Goal: Task Accomplishment & Management: Manage account settings

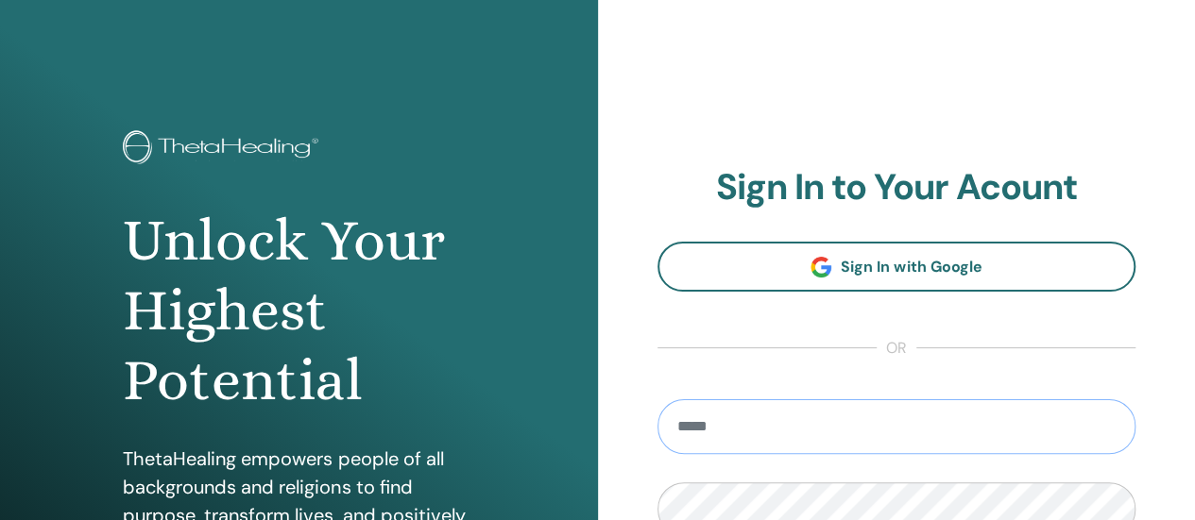
type input "**********"
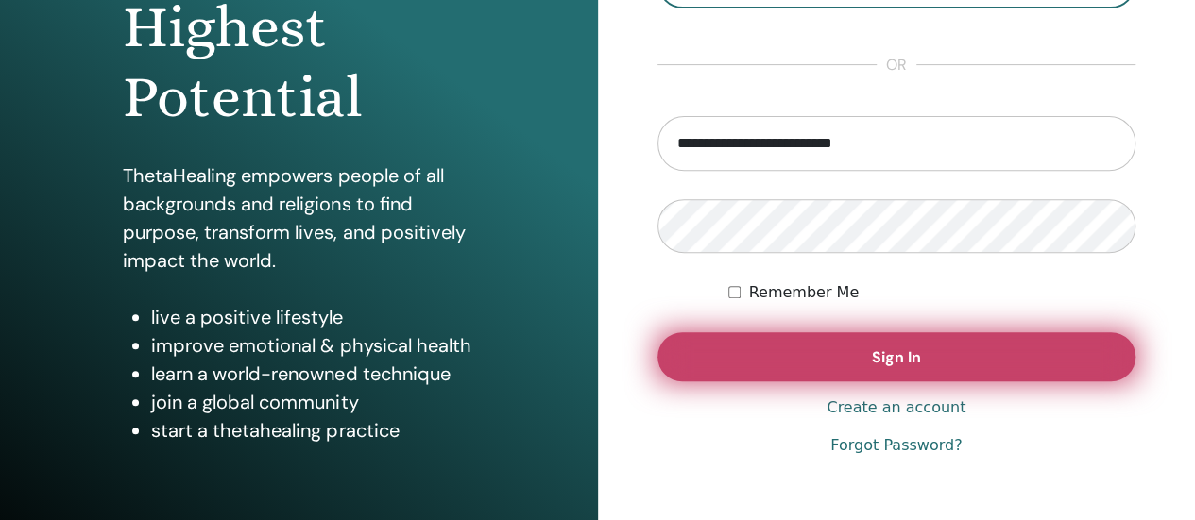
click at [845, 356] on button "Sign In" at bounding box center [896, 356] width 479 height 49
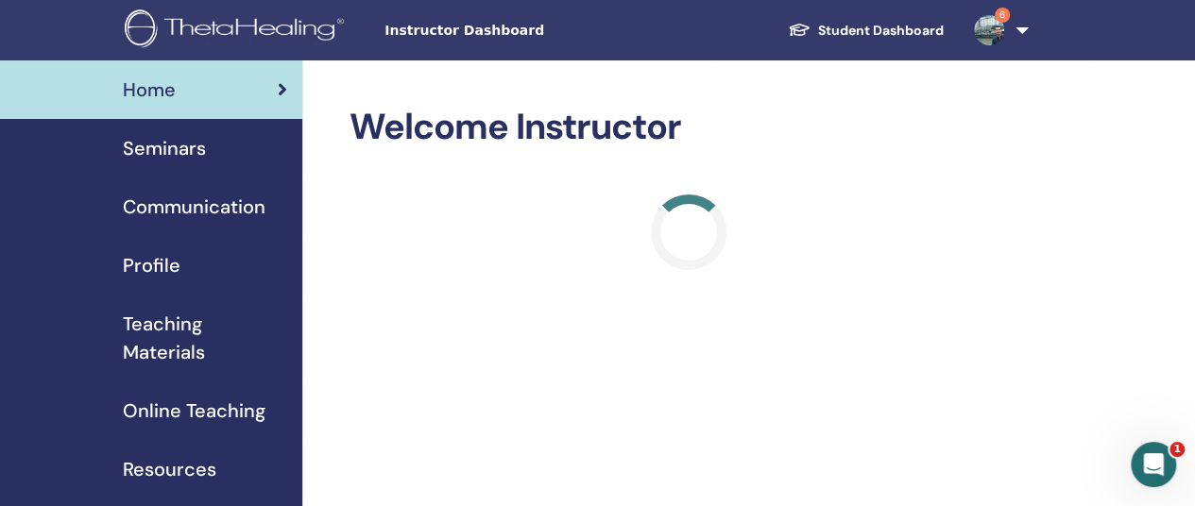
click at [893, 22] on link "Student Dashboard" at bounding box center [865, 30] width 186 height 35
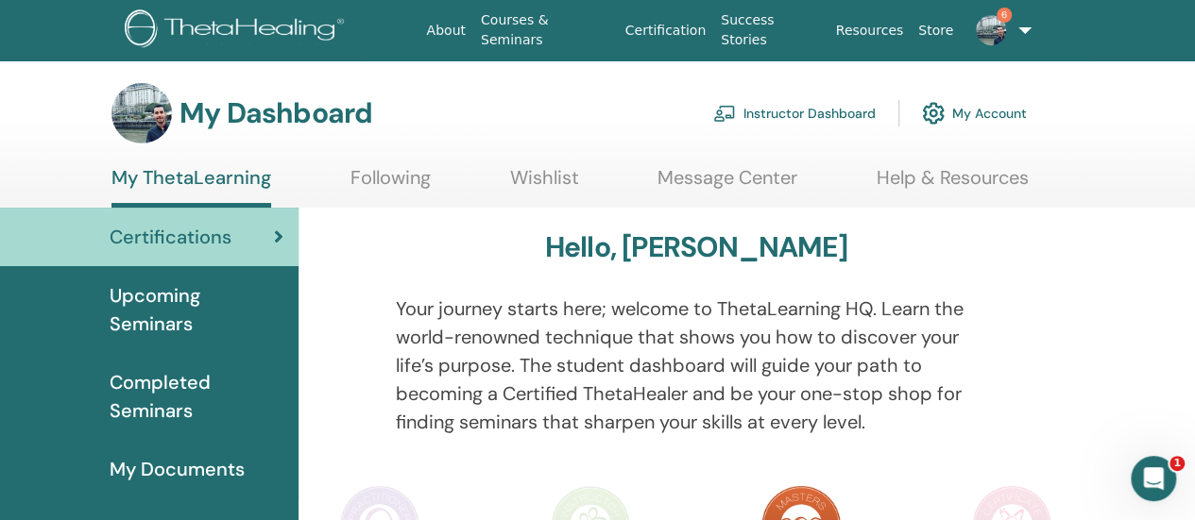
click at [1022, 26] on link "6" at bounding box center [998, 30] width 76 height 60
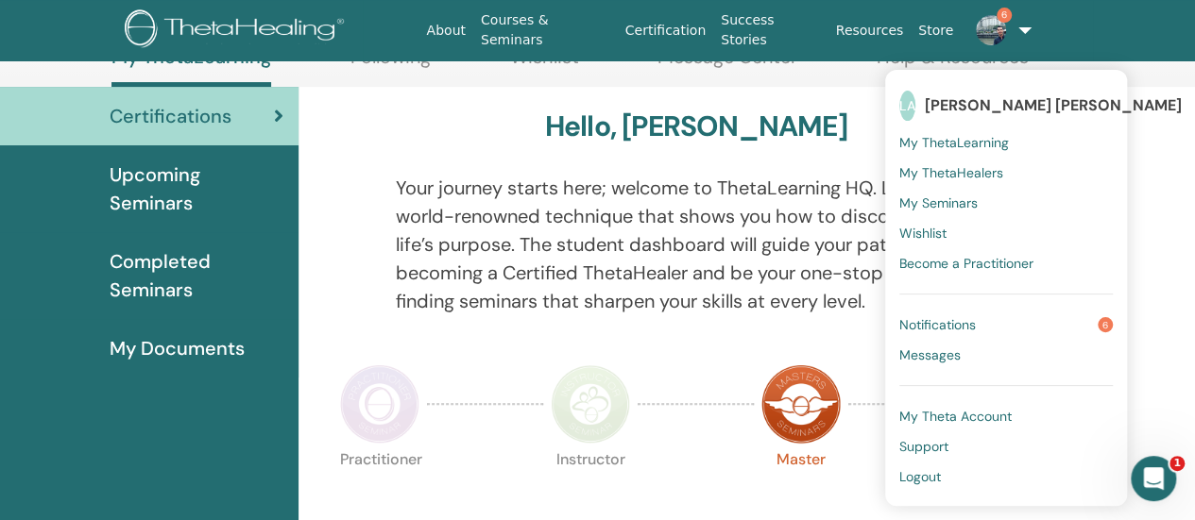
click at [939, 25] on link "Store" at bounding box center [935, 30] width 50 height 35
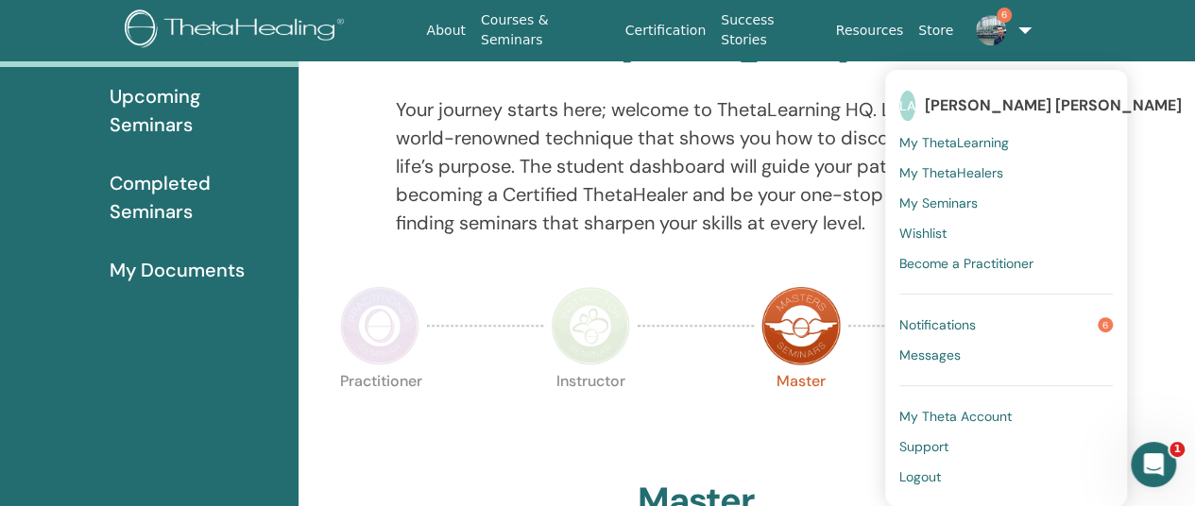
scroll to position [238, 0]
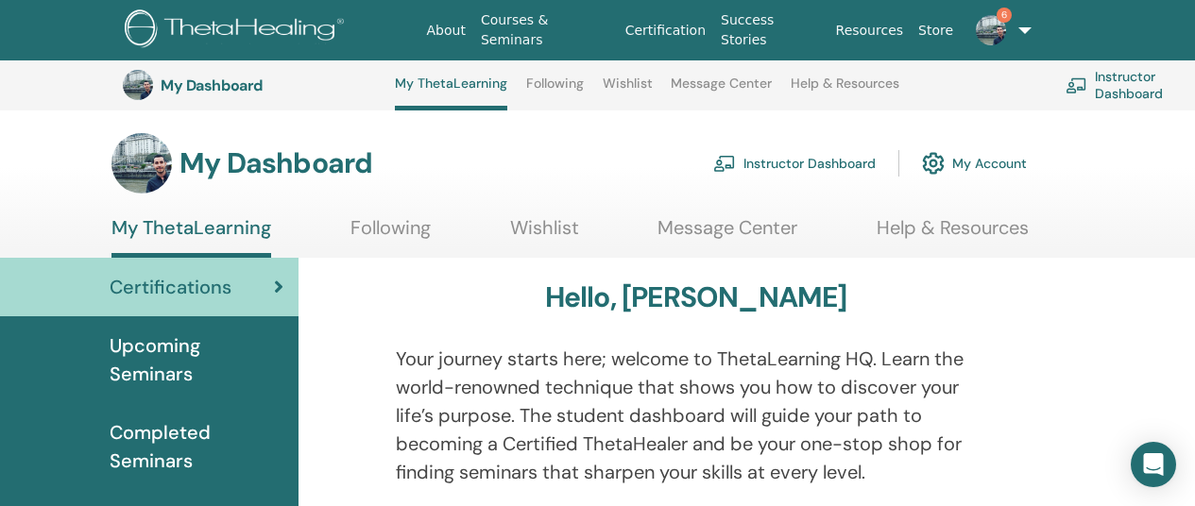
scroll to position [240, 0]
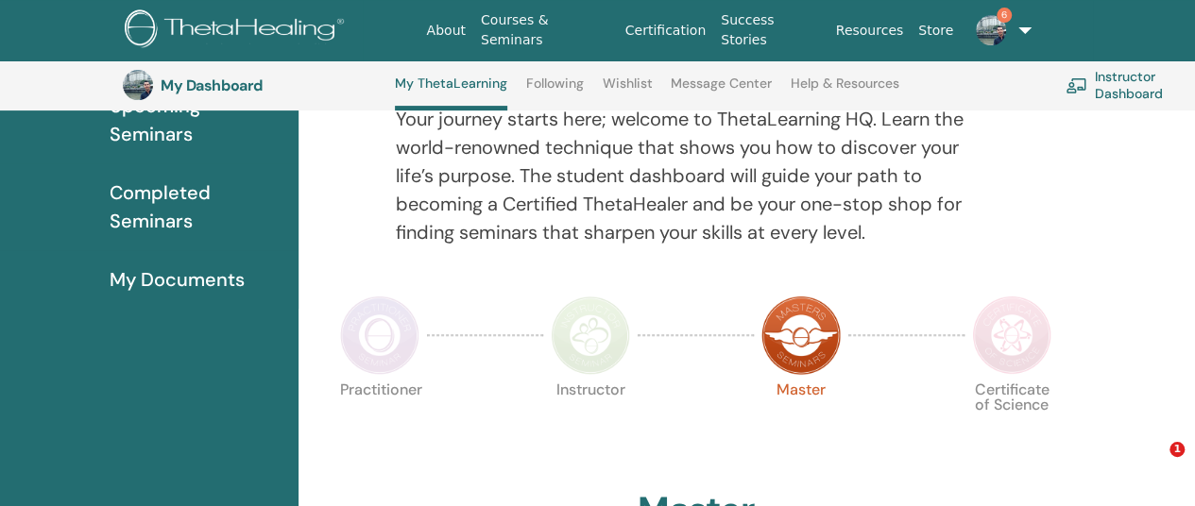
click at [973, 25] on span "6" at bounding box center [990, 29] width 45 height 15
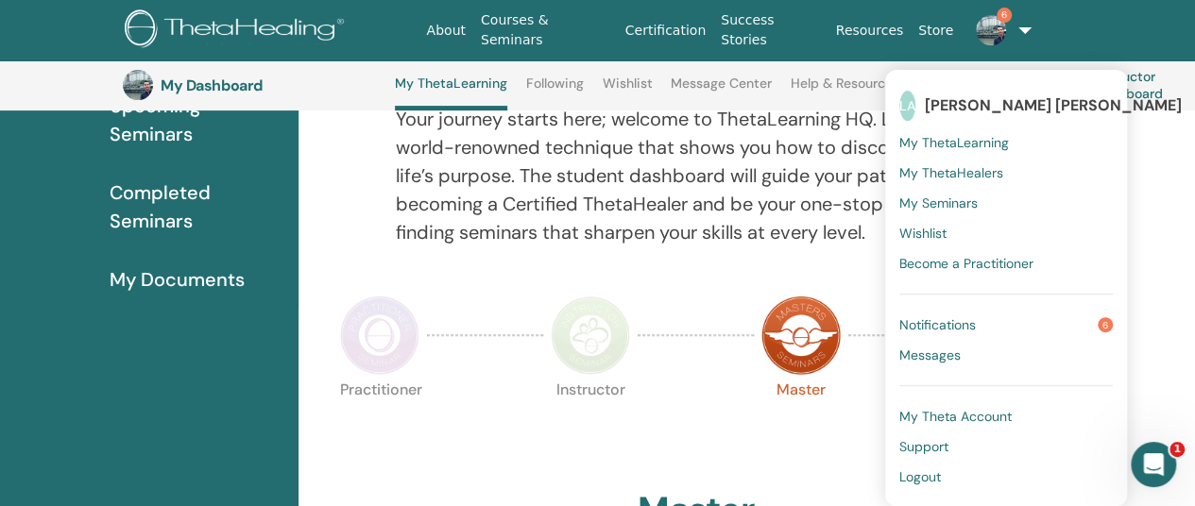
click at [1152, 78] on link "Instructor Dashboard" at bounding box center [1142, 85] width 155 height 42
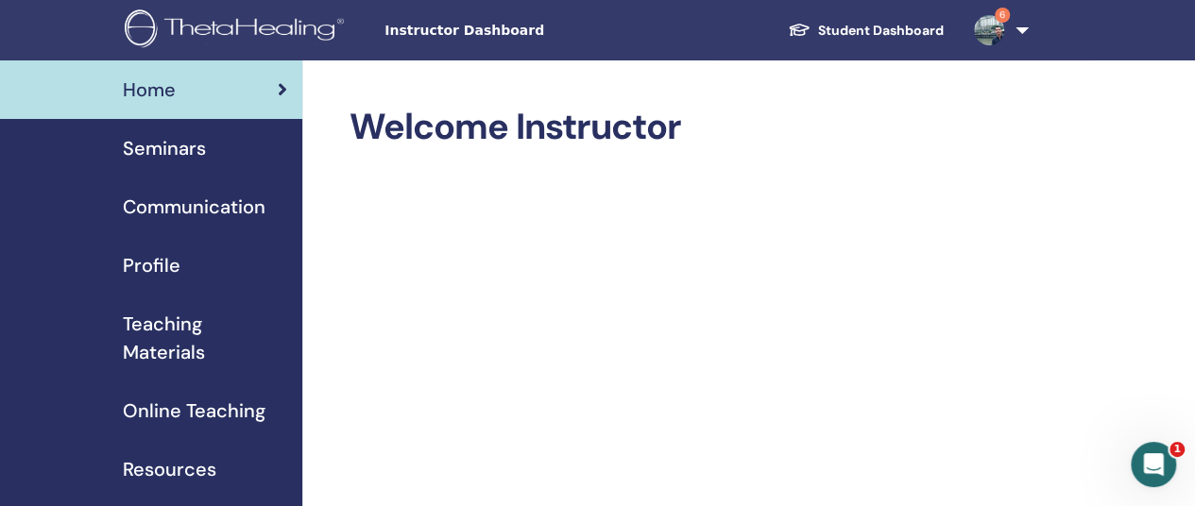
click at [984, 29] on img at bounding box center [989, 30] width 30 height 30
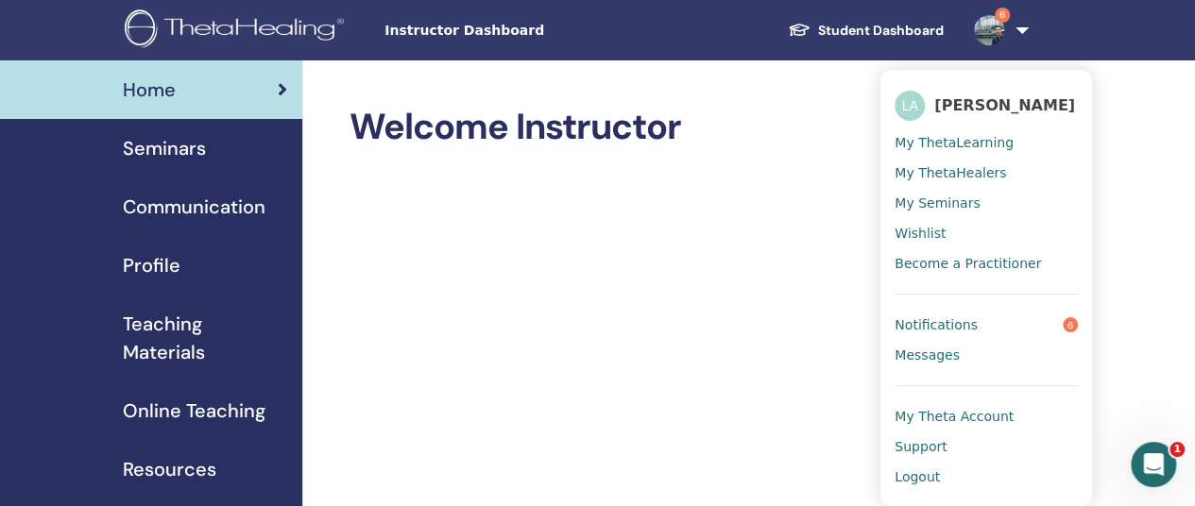
click at [1016, 326] on link "Notifications 6" at bounding box center [985, 325] width 183 height 30
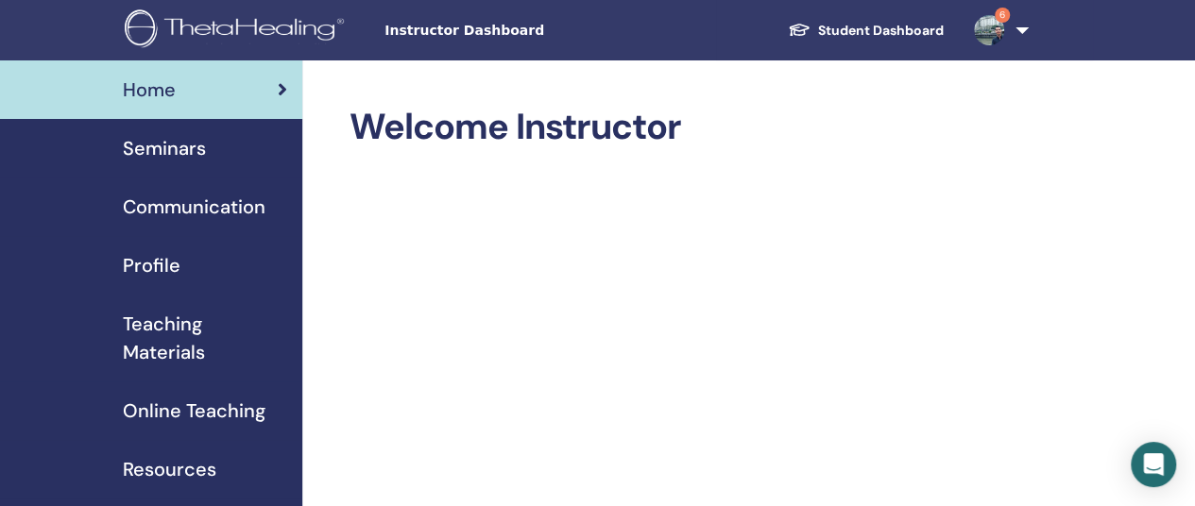
click at [163, 154] on span "Seminars" at bounding box center [164, 148] width 83 height 28
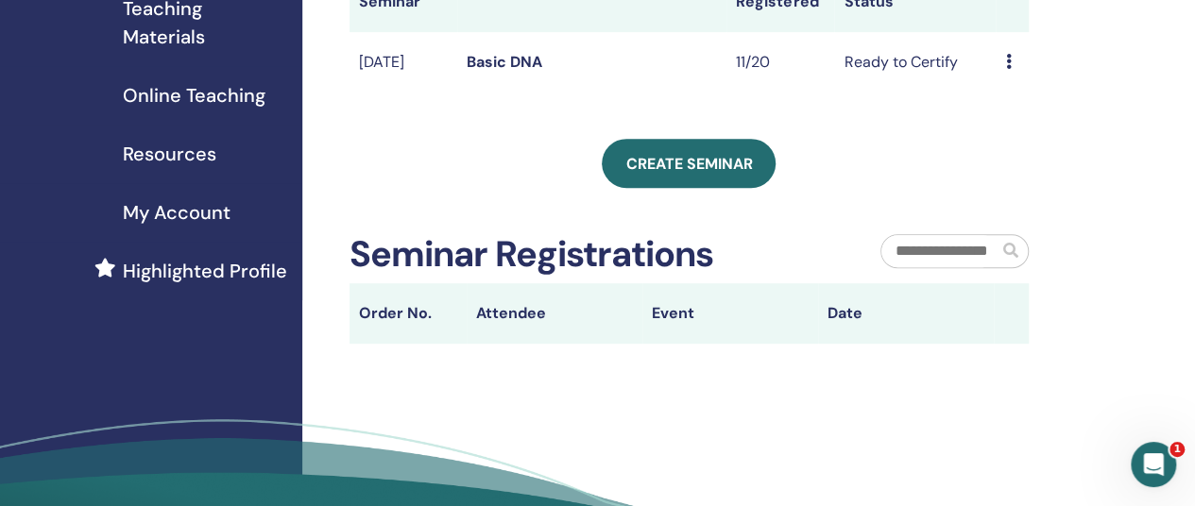
scroll to position [94, 0]
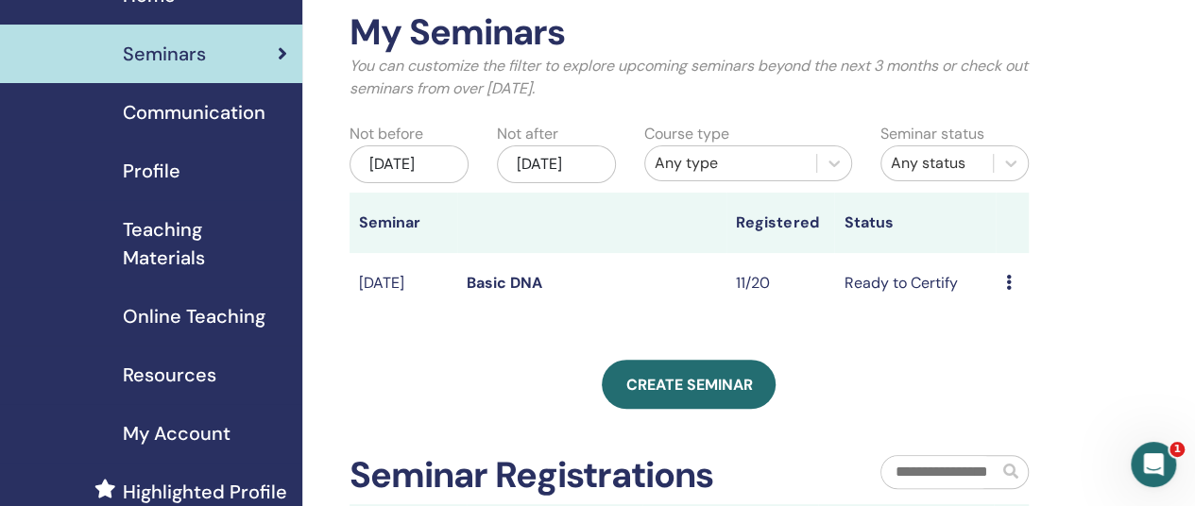
click at [497, 293] on link "Basic DNA" at bounding box center [504, 283] width 76 height 20
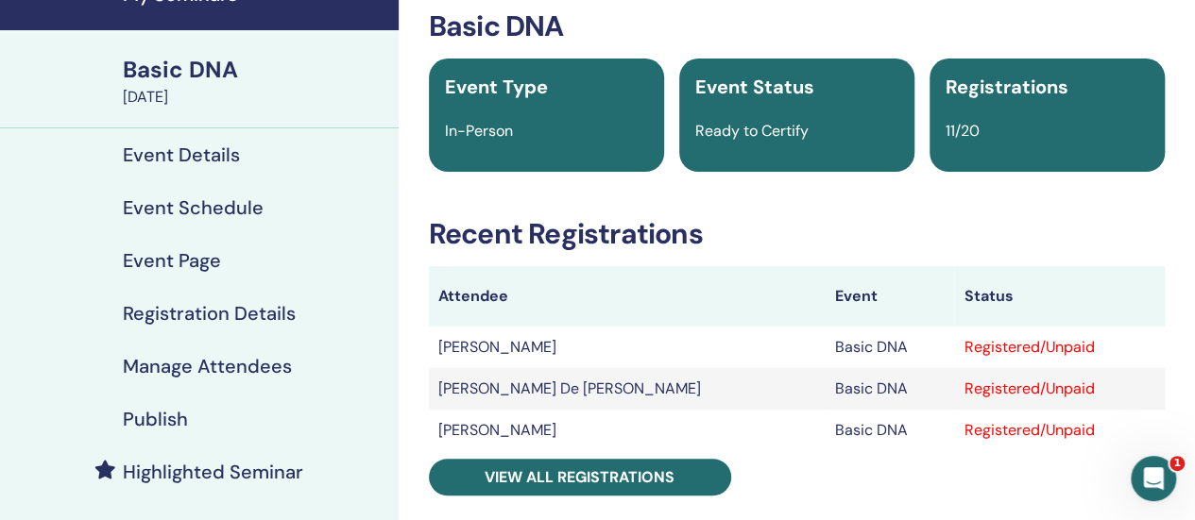
scroll to position [283, 0]
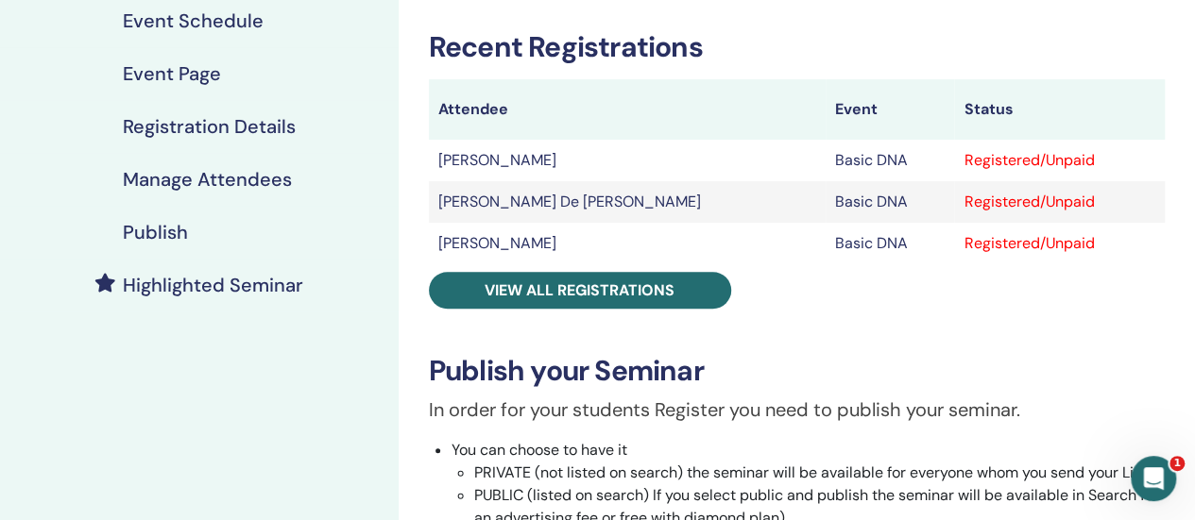
click at [497, 303] on link "View all registrations" at bounding box center [580, 290] width 302 height 37
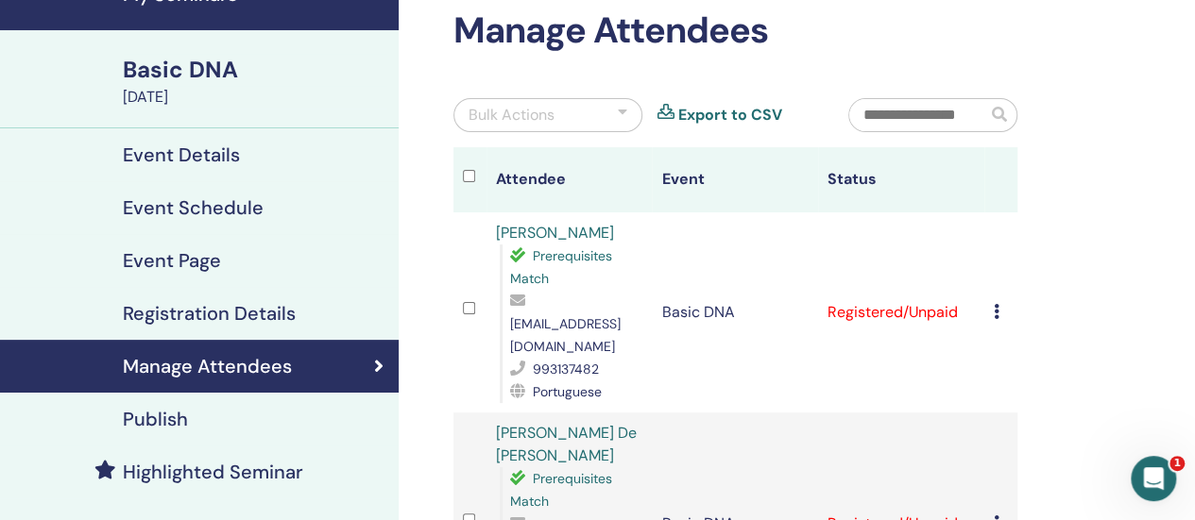
scroll to position [94, 0]
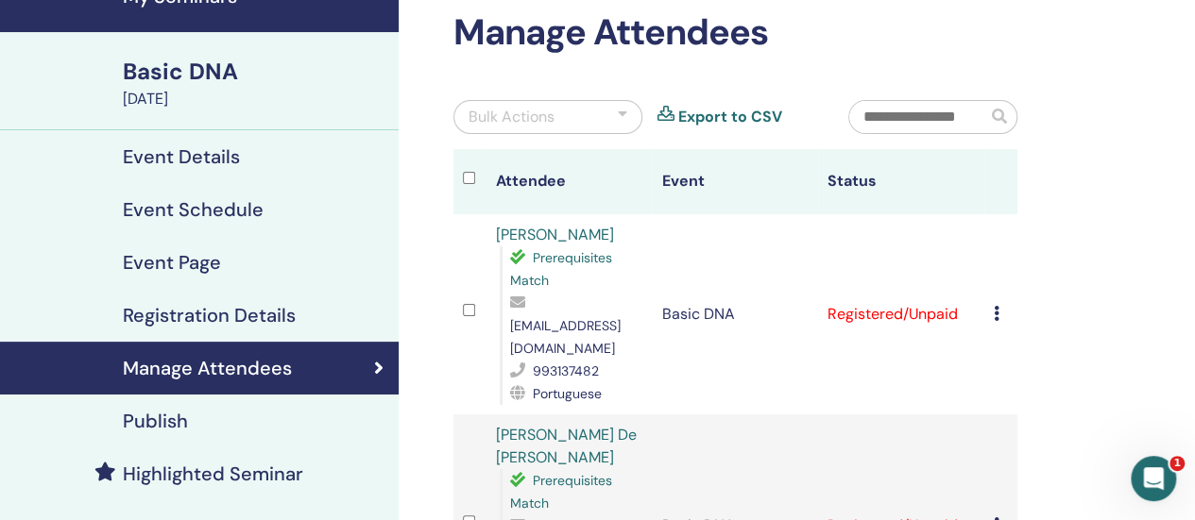
click at [998, 306] on icon at bounding box center [996, 313] width 6 height 15
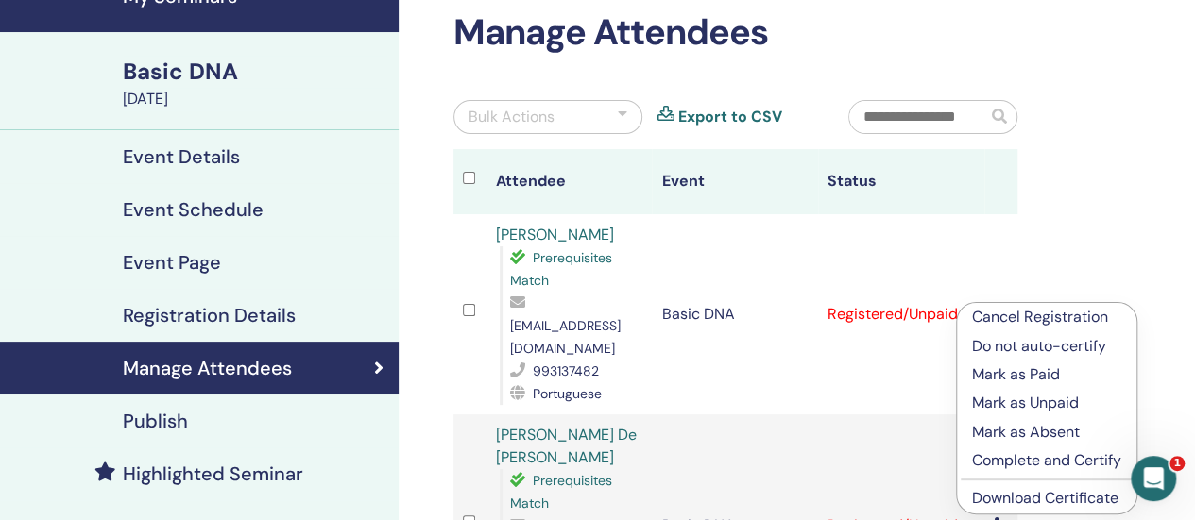
click at [1019, 461] on p "Complete and Certify" at bounding box center [1046, 460] width 149 height 23
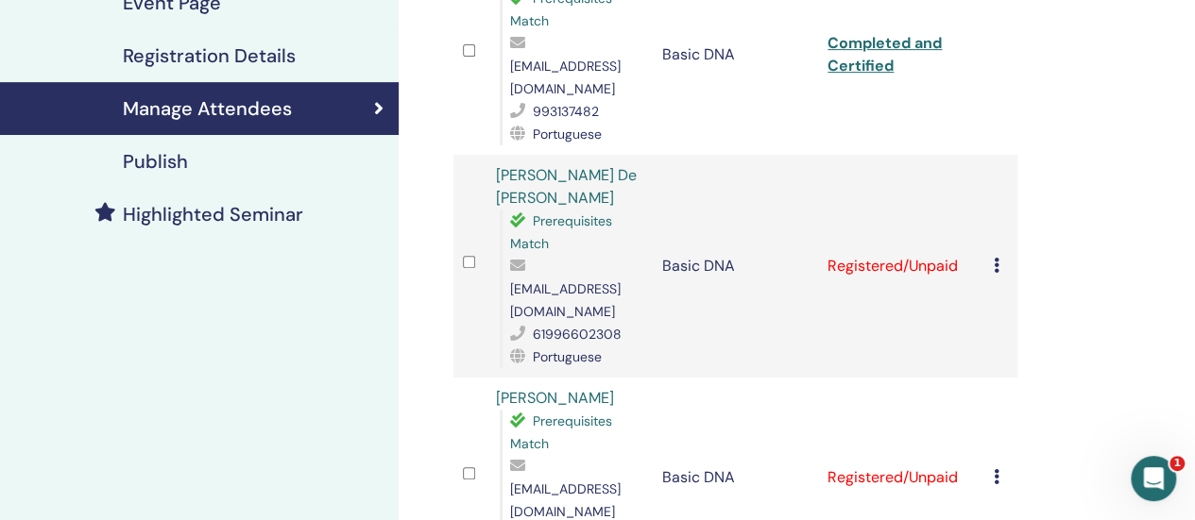
scroll to position [378, 0]
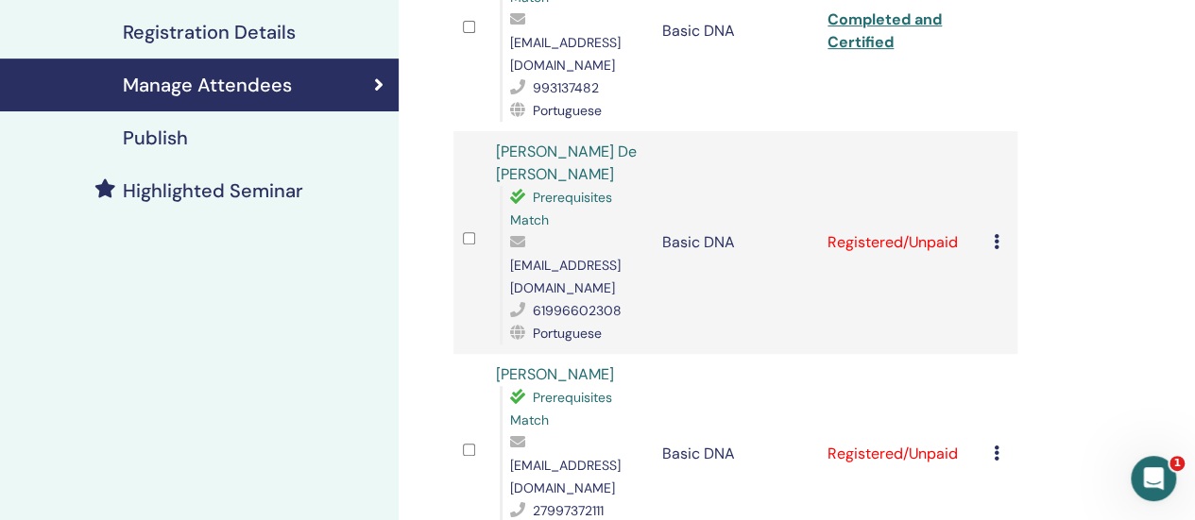
click at [995, 234] on icon at bounding box center [996, 241] width 6 height 15
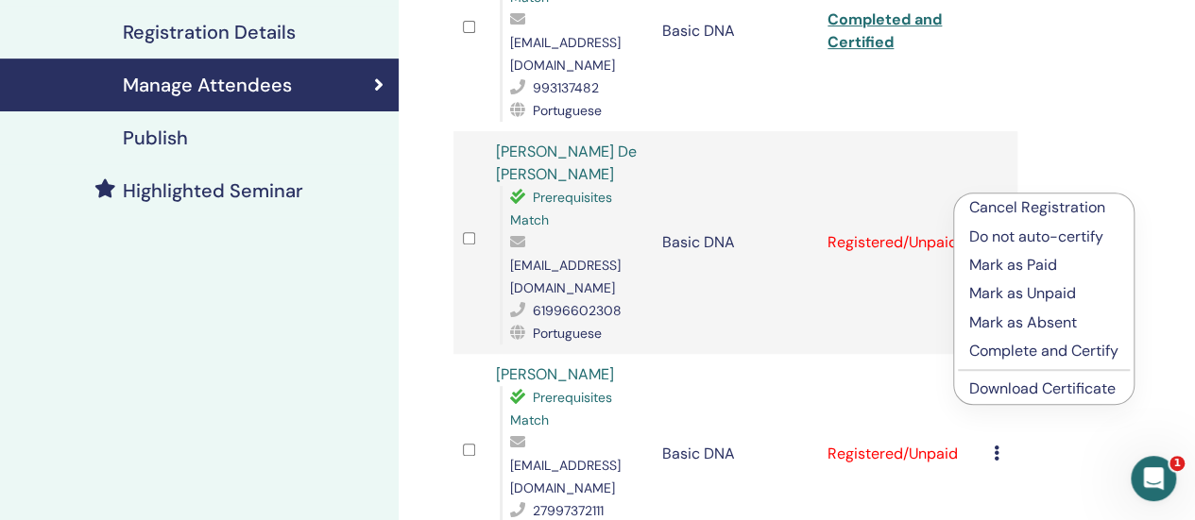
click at [1024, 258] on p "Mark as Paid" at bounding box center [1043, 265] width 149 height 23
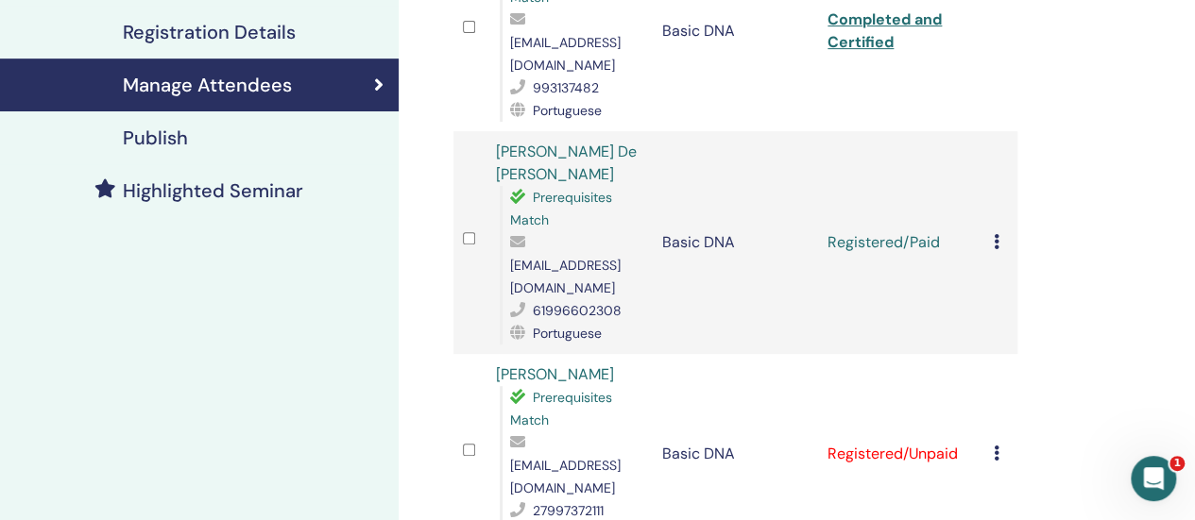
click at [997, 446] on icon at bounding box center [996, 453] width 6 height 15
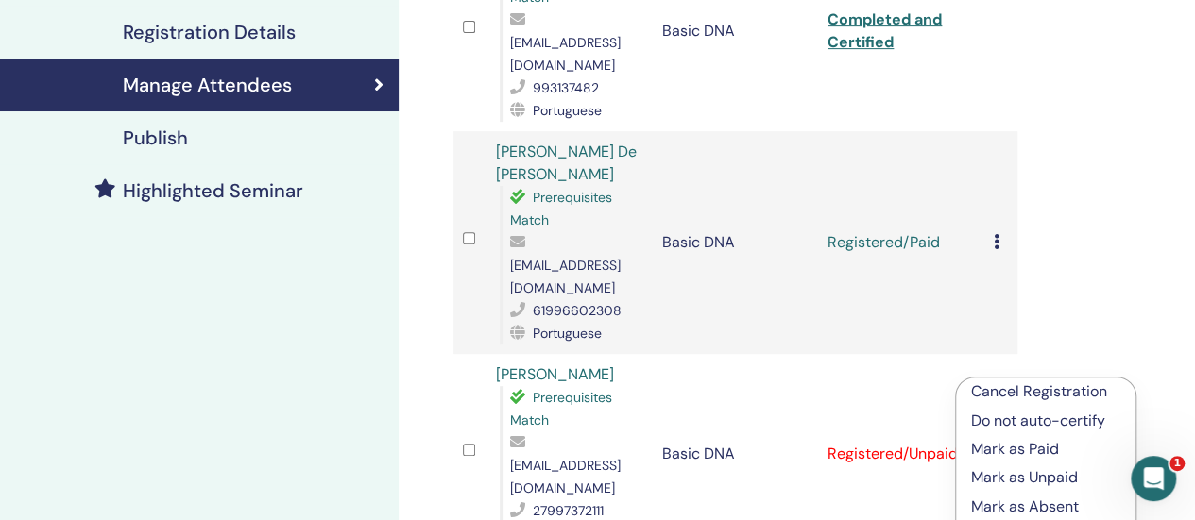
click at [1017, 454] on p "Mark as Paid" at bounding box center [1045, 449] width 149 height 23
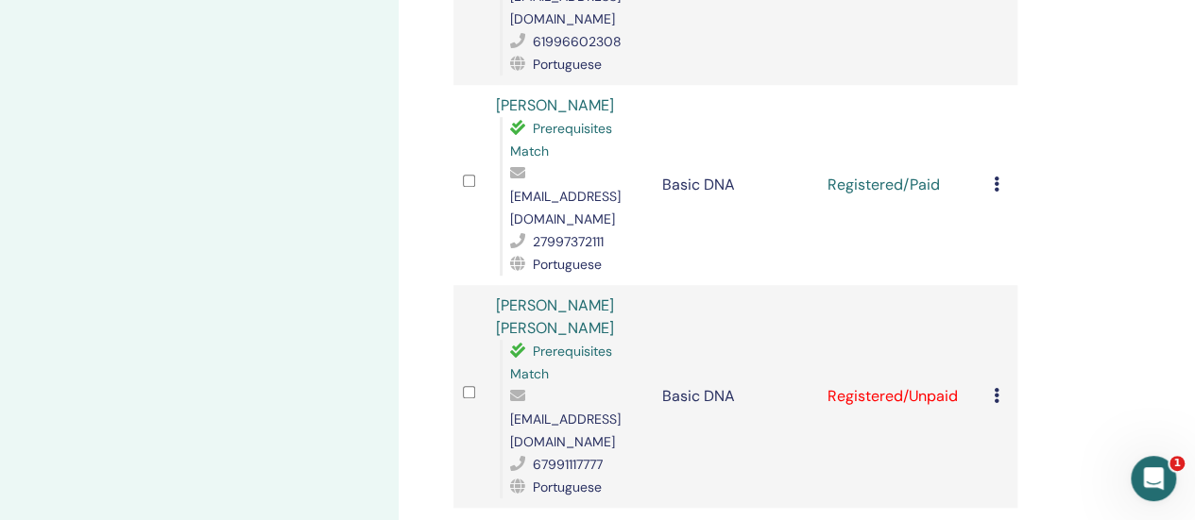
scroll to position [755, 0]
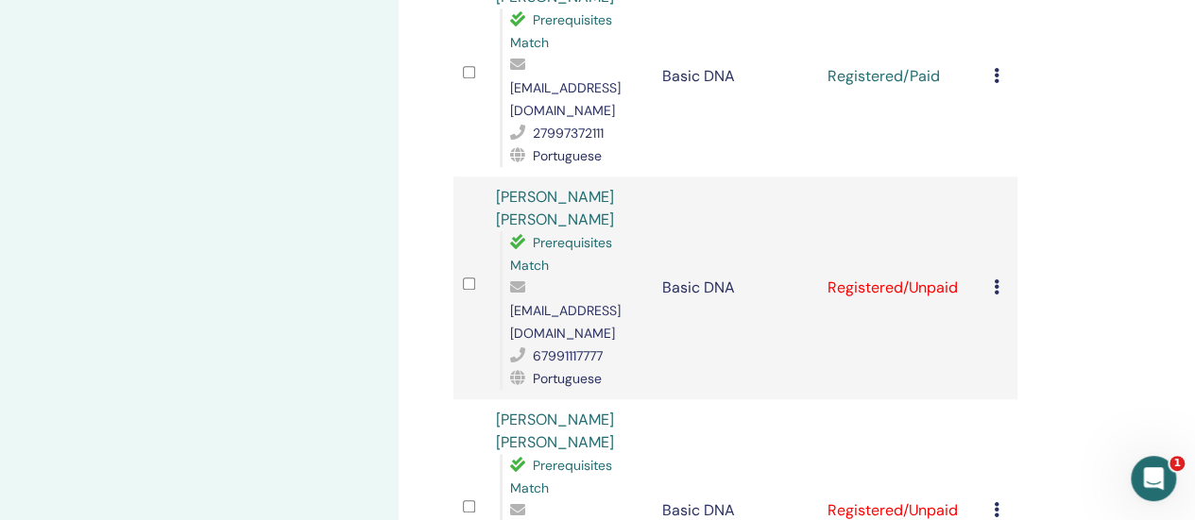
click at [991, 190] on td "Cancel Registration Do not auto-certify Mark as Paid Mark as Unpaid Mark as Abs…" at bounding box center [1000, 288] width 33 height 223
click at [998, 280] on icon at bounding box center [996, 287] width 6 height 15
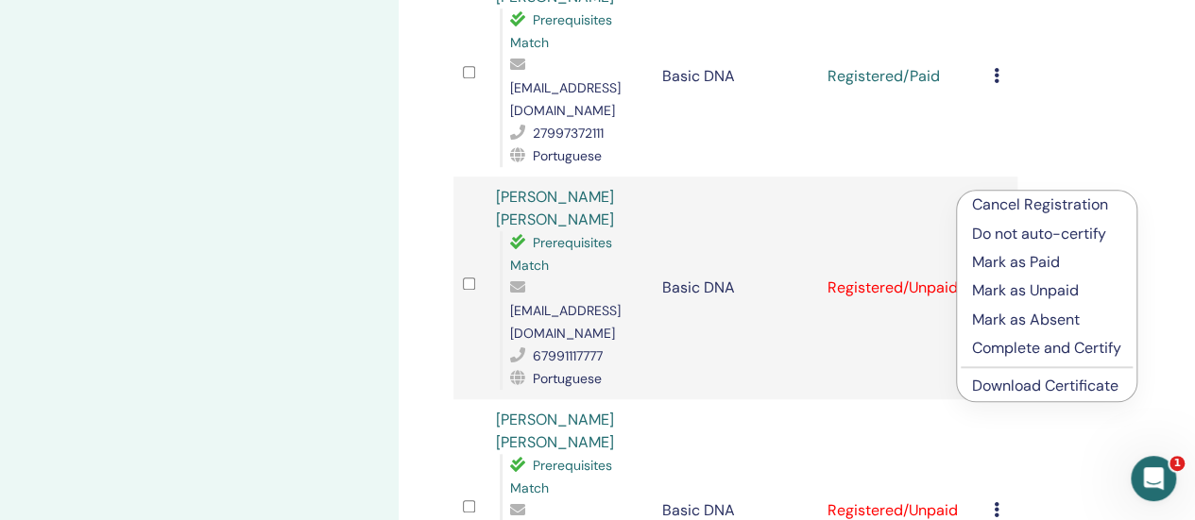
click at [1012, 249] on li "Mark as Paid" at bounding box center [1046, 262] width 179 height 28
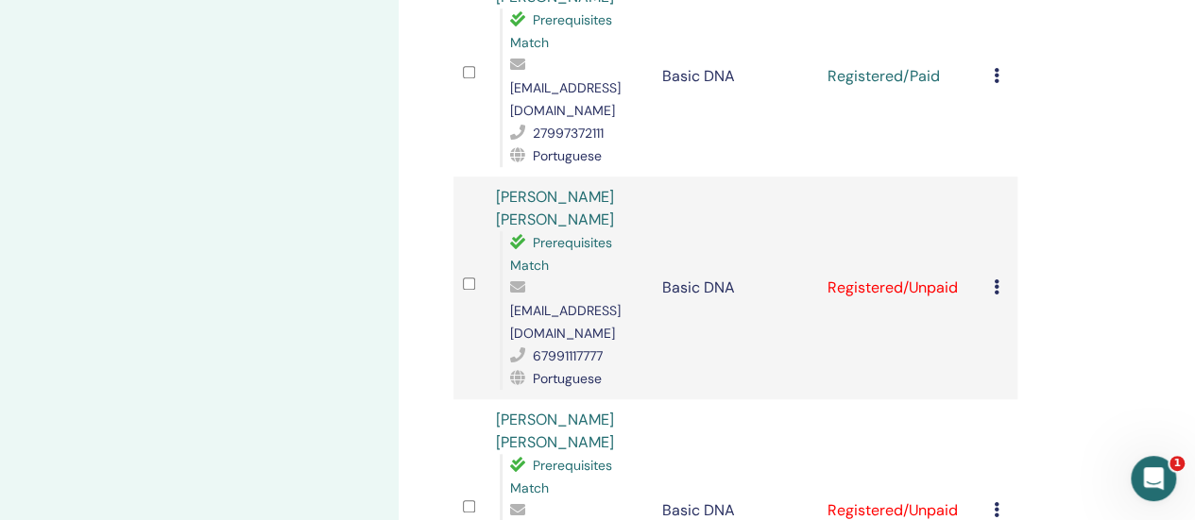
click at [997, 280] on icon at bounding box center [996, 287] width 6 height 15
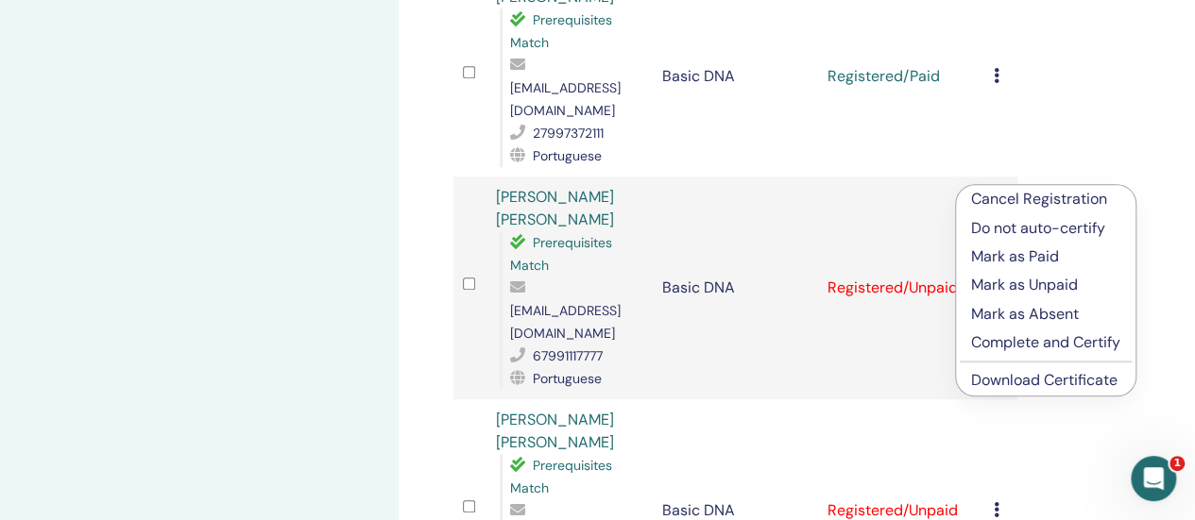
click at [1004, 259] on p "Mark as Paid" at bounding box center [1045, 257] width 149 height 23
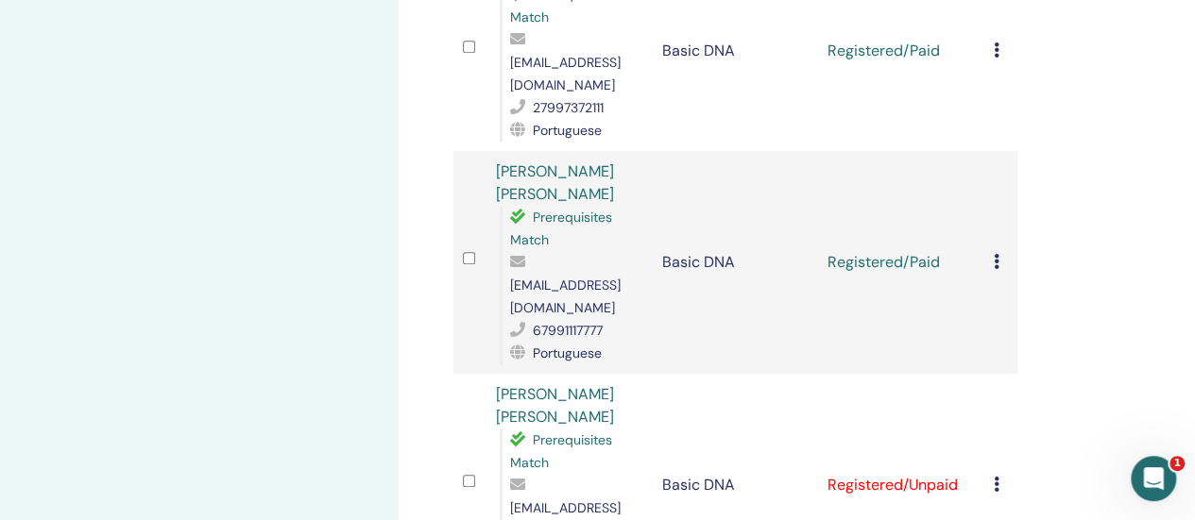
scroll to position [922, 0]
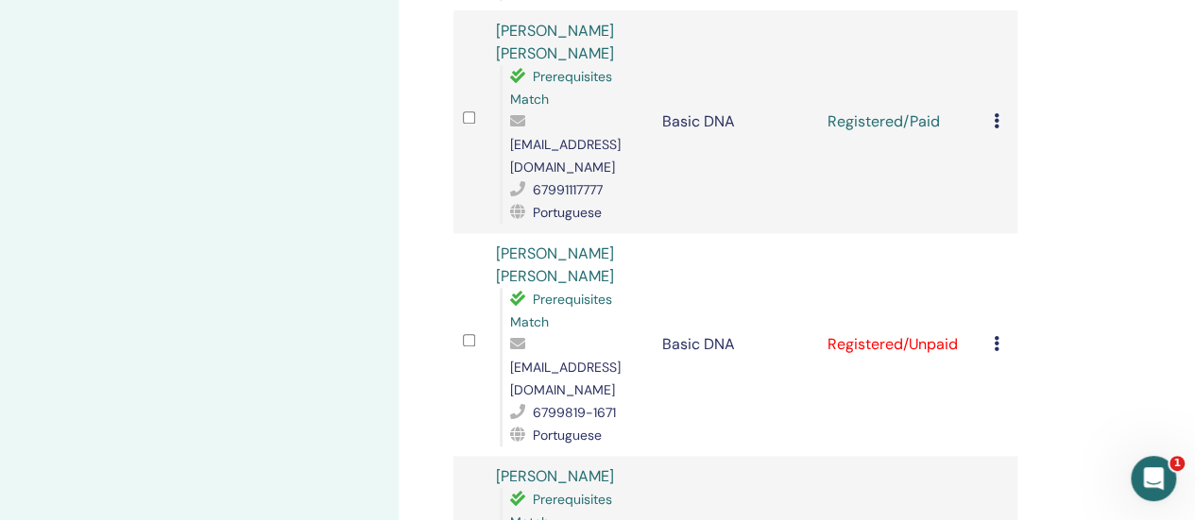
click at [994, 336] on icon at bounding box center [996, 343] width 6 height 15
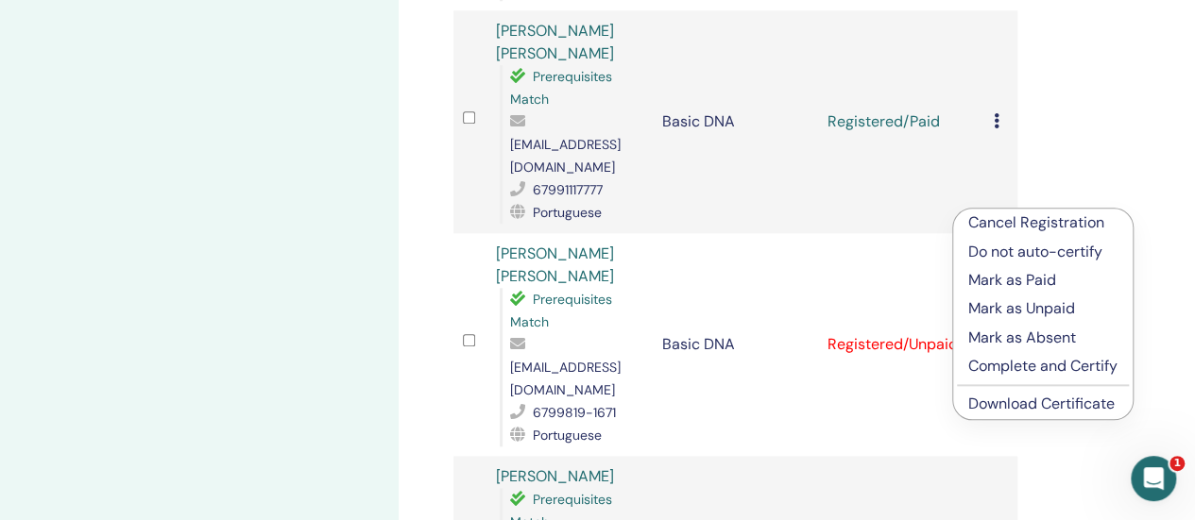
click at [1009, 275] on p "Mark as Paid" at bounding box center [1042, 280] width 149 height 23
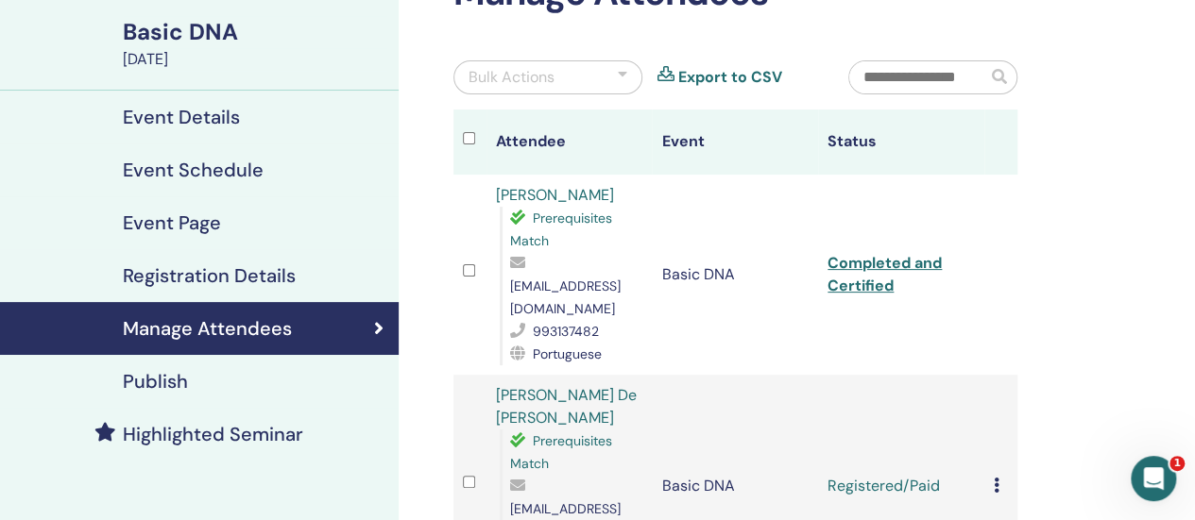
scroll to position [94, 0]
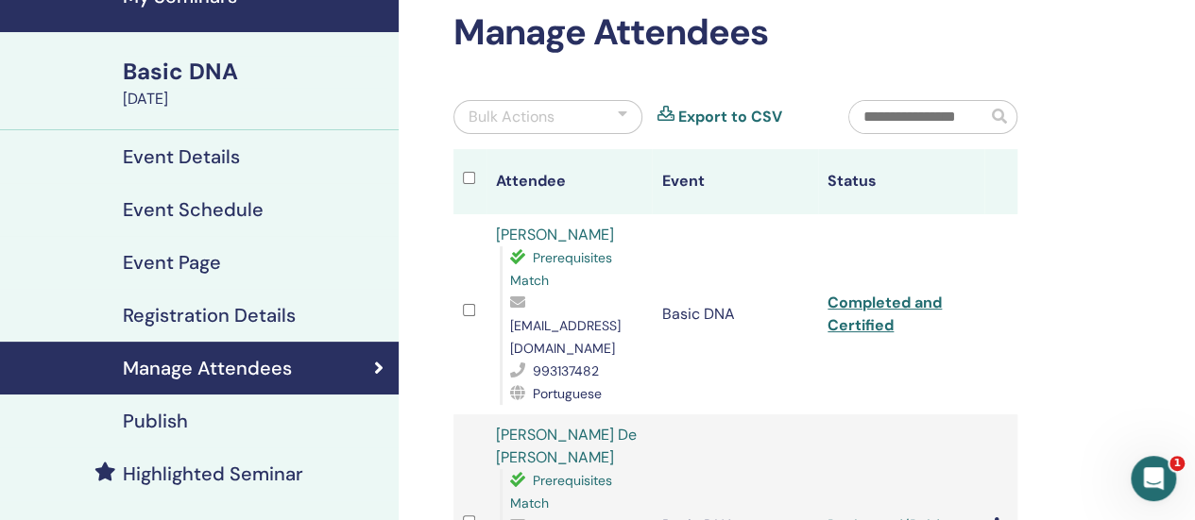
click at [623, 116] on div at bounding box center [622, 117] width 9 height 23
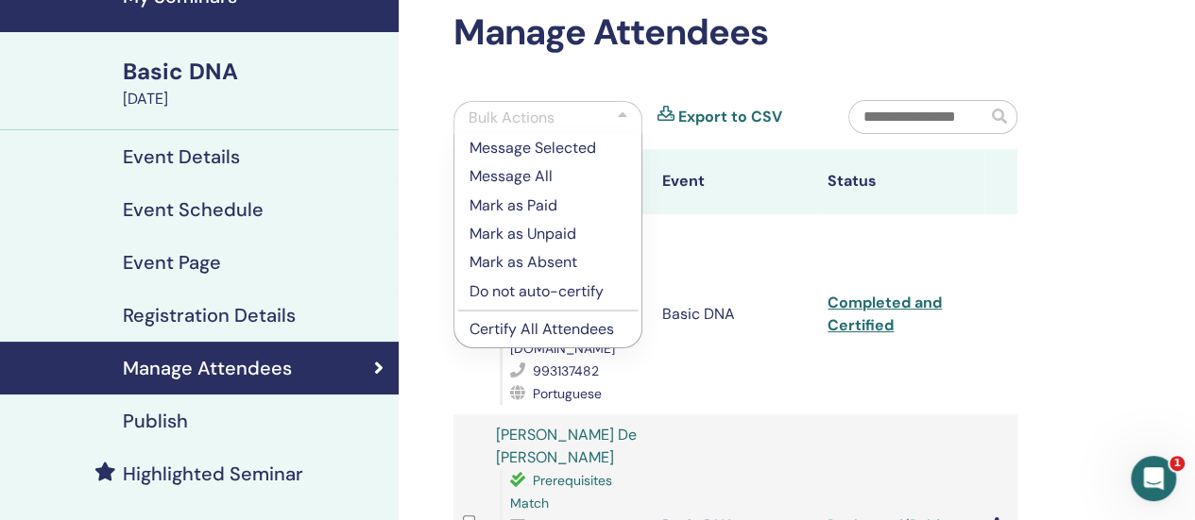
click at [553, 329] on p "Certify All Attendees" at bounding box center [547, 329] width 157 height 23
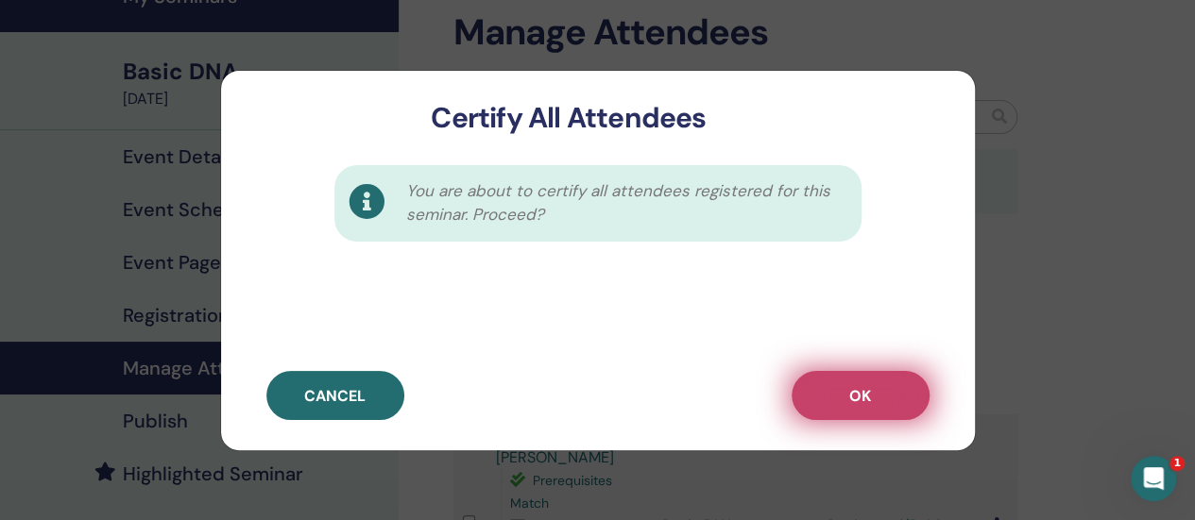
click at [910, 403] on button "OK" at bounding box center [860, 395] width 138 height 49
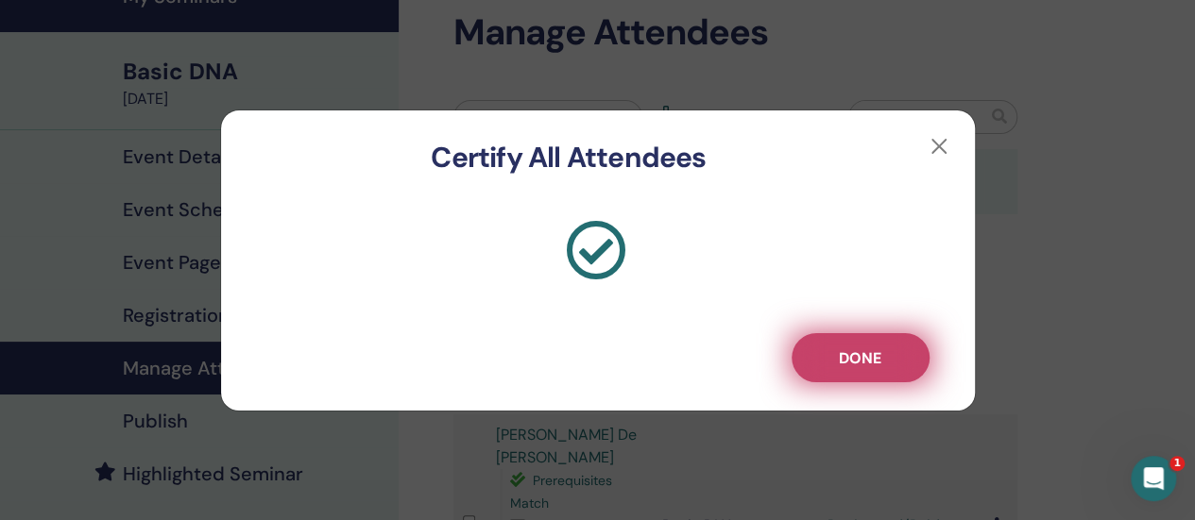
click at [856, 362] on span "Done" at bounding box center [860, 358] width 42 height 20
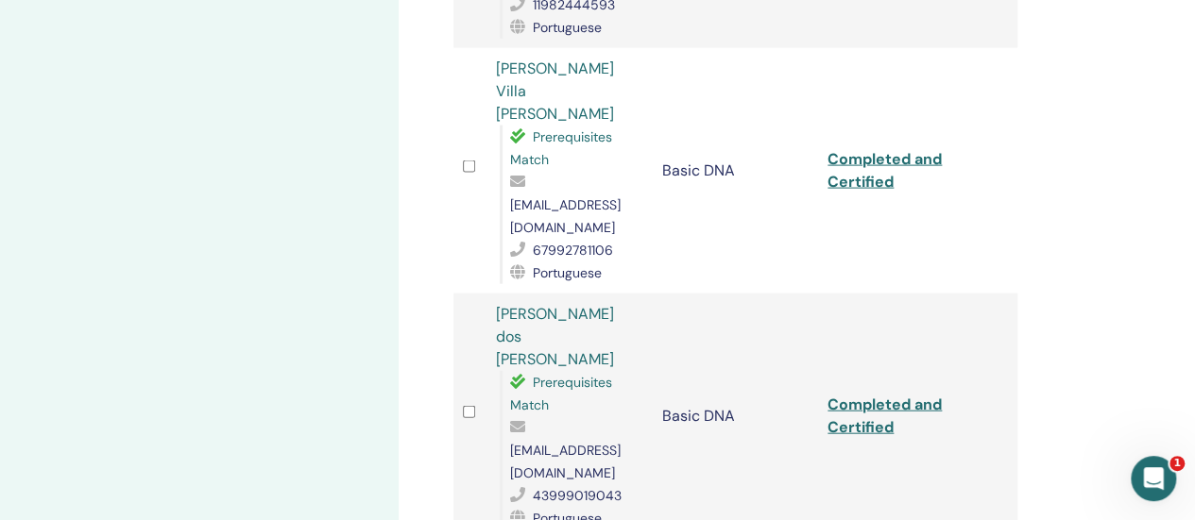
scroll to position [1983, 0]
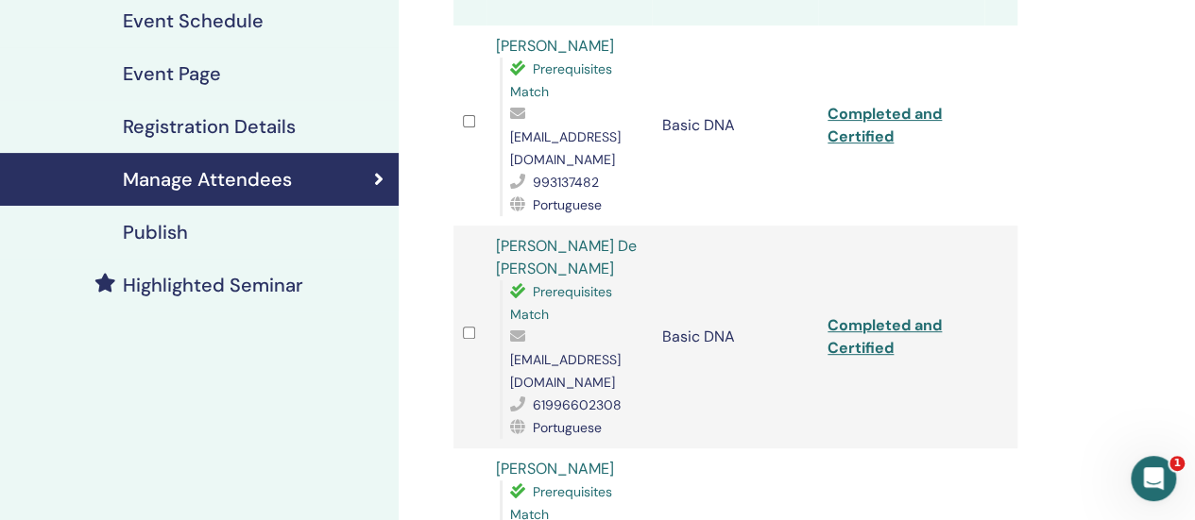
scroll to position [94, 0]
